Goal: Task Accomplishment & Management: Manage account settings

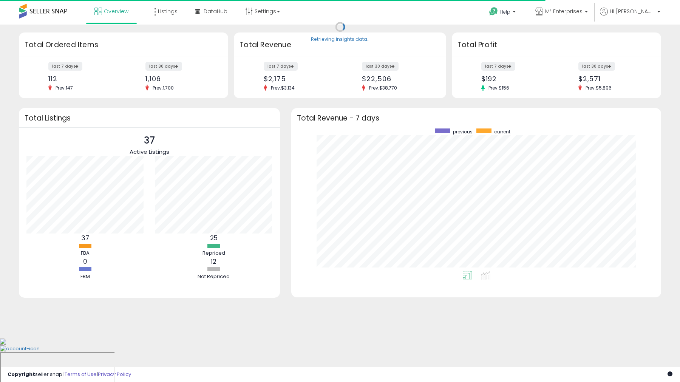
scroll to position [143, 354]
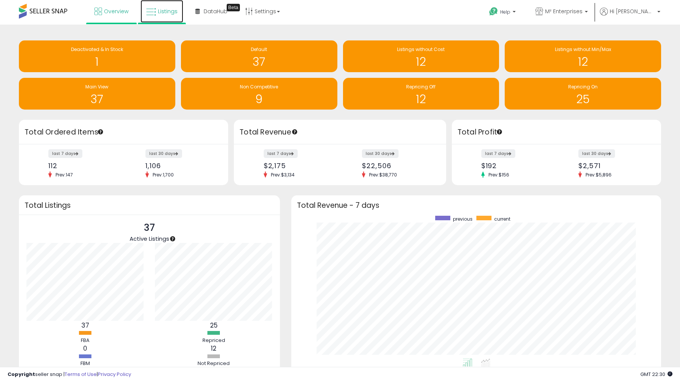
click at [147, 17] on link "Listings" at bounding box center [161, 11] width 43 height 23
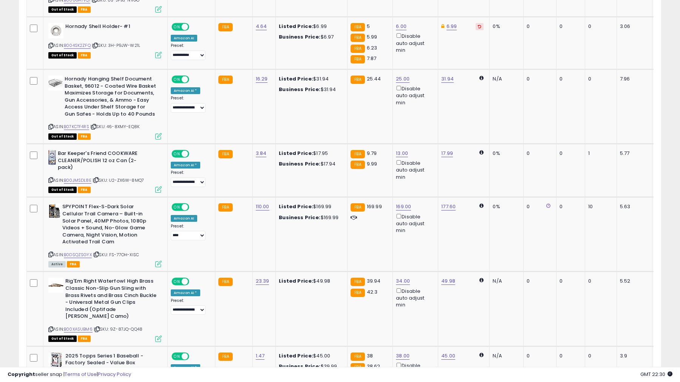
scroll to position [1315, 0]
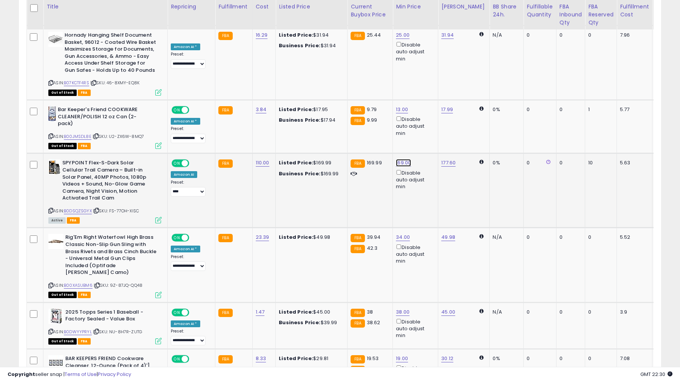
click at [396, 159] on link "169.00" at bounding box center [403, 163] width 15 height 8
type input "***"
click at [440, 119] on icon "button" at bounding box center [438, 116] width 5 height 5
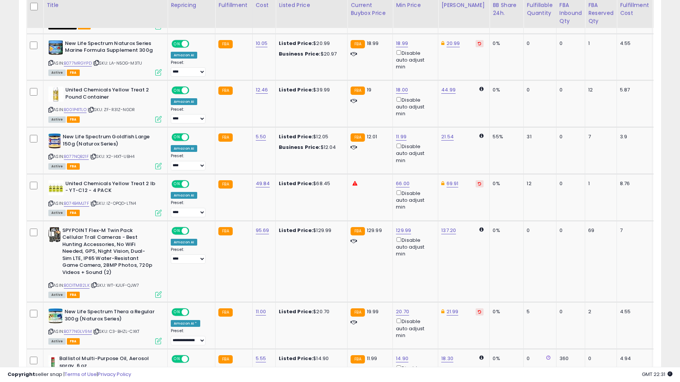
scroll to position [0, 0]
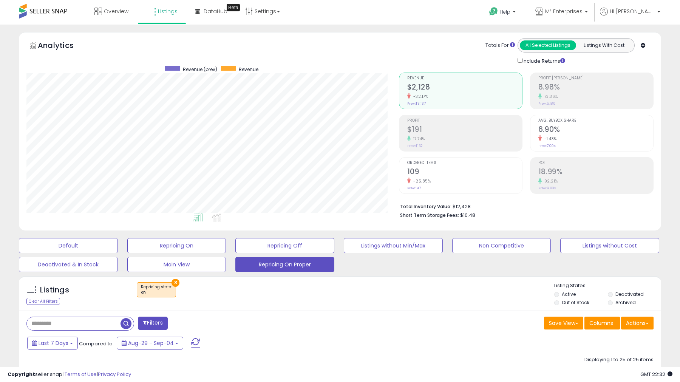
click at [105, 319] on input "text" at bounding box center [74, 323] width 94 height 13
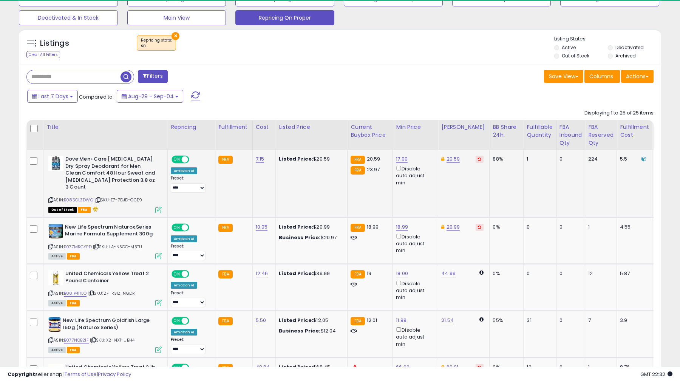
scroll to position [155, 372]
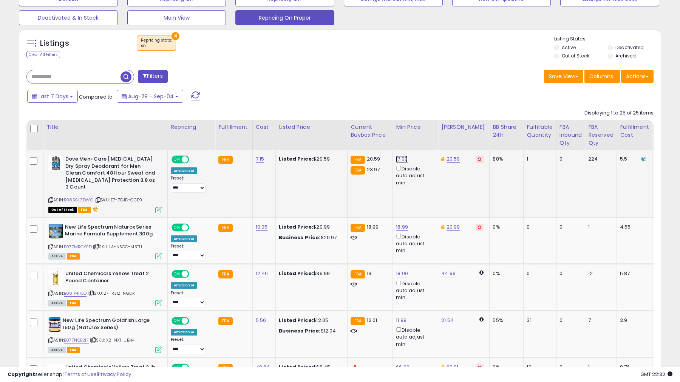
click at [396, 160] on link "17.00" at bounding box center [402, 159] width 12 height 8
type input "*"
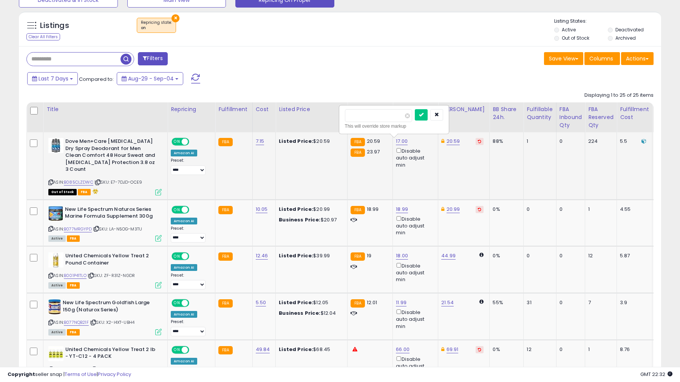
scroll to position [276, 0]
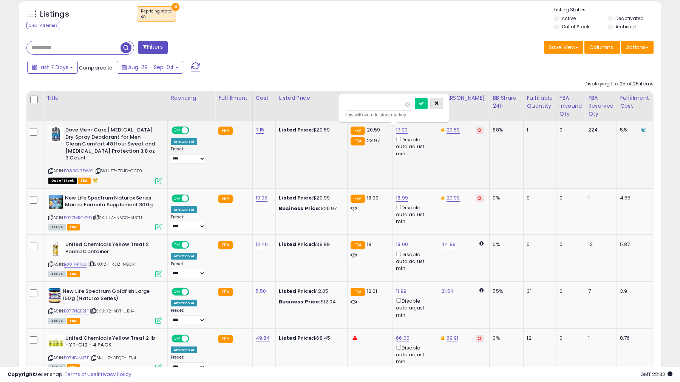
type input "*****"
click at [443, 101] on button "button" at bounding box center [436, 103] width 13 height 11
drag, startPoint x: 475, startPoint y: 131, endPoint x: 471, endPoint y: 131, distance: 3.8
click at [474, 131] on td "20.59" at bounding box center [463, 154] width 51 height 67
click at [475, 131] on button at bounding box center [479, 129] width 8 height 7
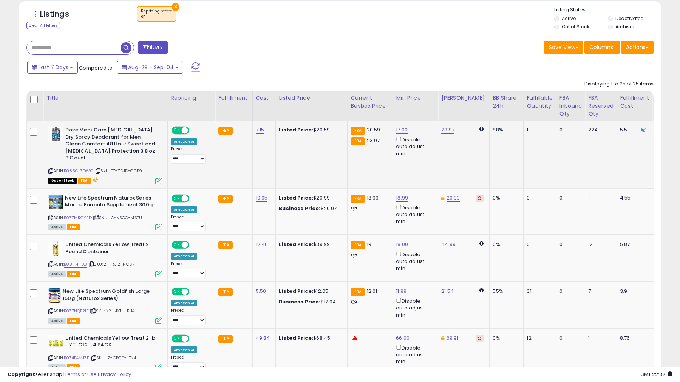
click at [449, 130] on div "23.97" at bounding box center [462, 129] width 42 height 7
click at [444, 131] on link "23.97" at bounding box center [447, 130] width 13 height 8
type input "*"
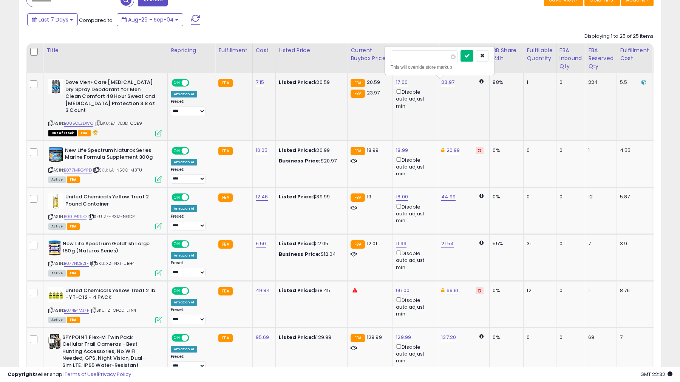
scroll to position [323, 0]
type input "*****"
click at [469, 56] on icon "submit" at bounding box center [466, 56] width 5 height 5
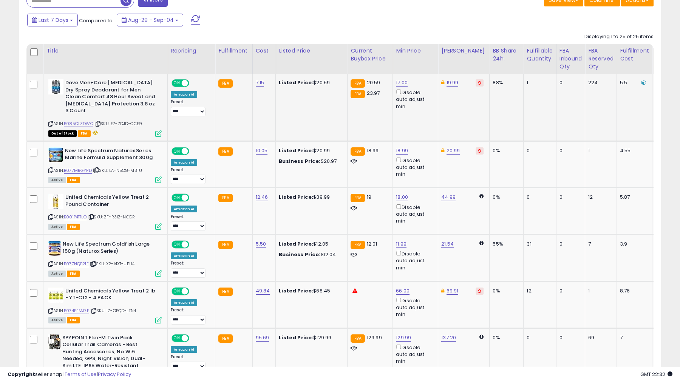
click at [439, 120] on td "19.99" at bounding box center [463, 107] width 51 height 67
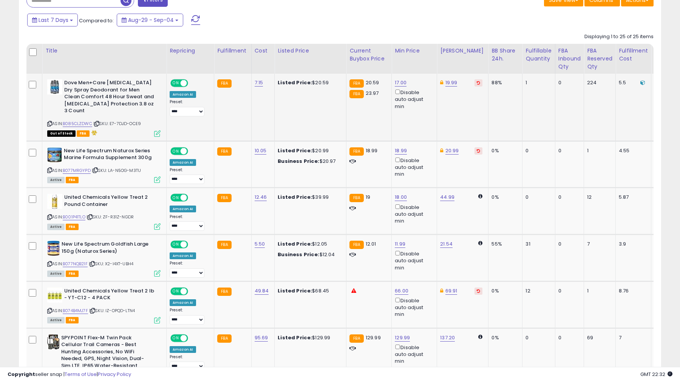
scroll to position [0, 3]
